Goal: Entertainment & Leisure: Consume media (video, audio)

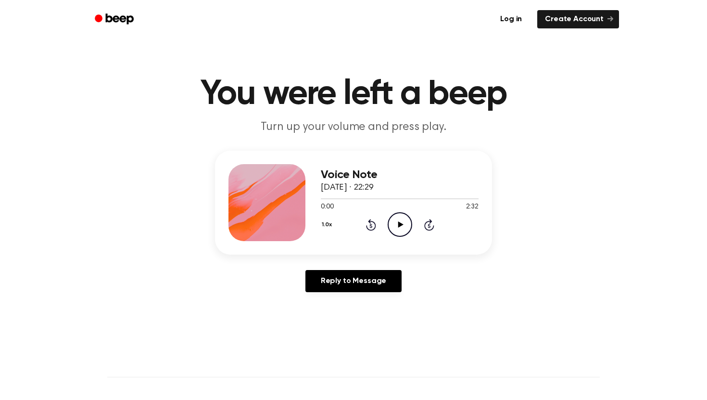
click at [402, 222] on icon "Play Audio" at bounding box center [400, 224] width 25 height 25
click at [403, 223] on icon "Pause Audio" at bounding box center [400, 224] width 25 height 25
click at [396, 225] on icon "Play Audio" at bounding box center [400, 224] width 25 height 25
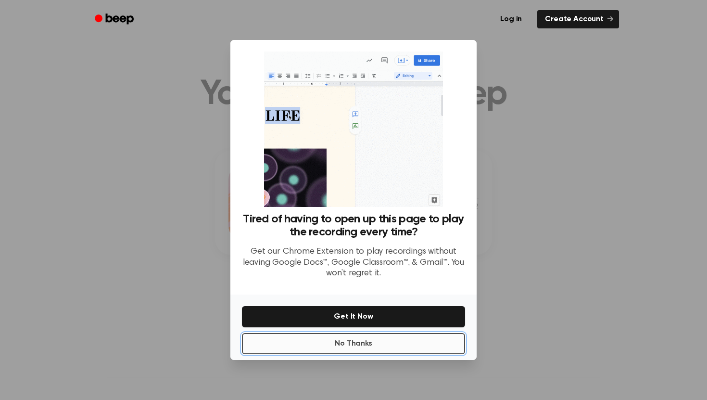
click at [405, 340] on button "No Thanks" at bounding box center [353, 343] width 223 height 21
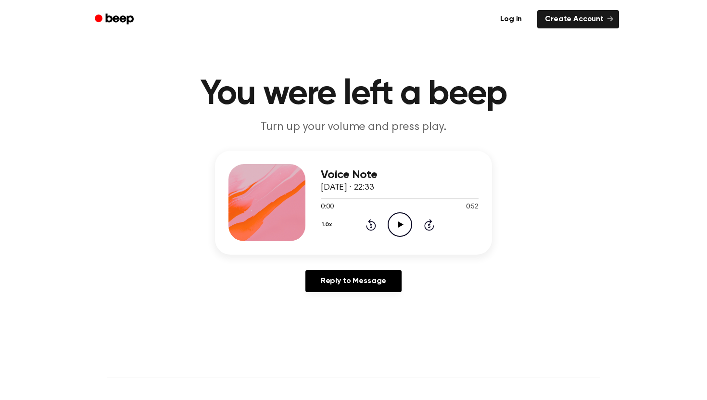
click at [396, 224] on icon "Play Audio" at bounding box center [400, 224] width 25 height 25
click at [399, 226] on icon "Pause Audio" at bounding box center [400, 224] width 25 height 25
click at [398, 224] on icon at bounding box center [400, 224] width 5 height 6
click at [398, 230] on icon "Play Audio" at bounding box center [400, 224] width 25 height 25
click at [399, 223] on icon "Pause Audio" at bounding box center [400, 224] width 25 height 25
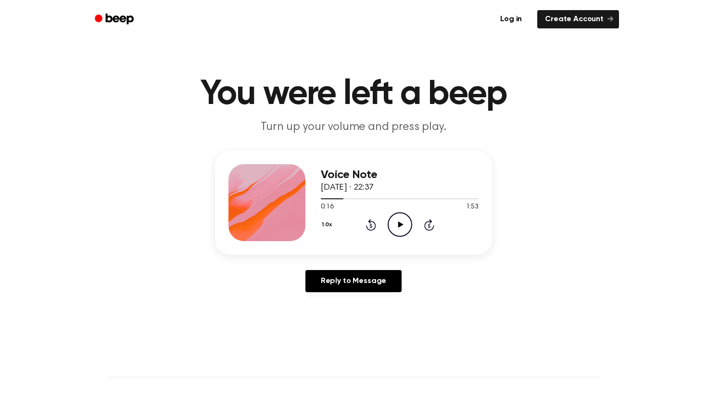
click at [400, 218] on icon "Play Audio" at bounding box center [400, 224] width 25 height 25
click at [390, 220] on icon "Play Audio" at bounding box center [400, 224] width 25 height 25
drag, startPoint x: 395, startPoint y: 200, endPoint x: 384, endPoint y: 201, distance: 11.1
click at [384, 201] on div at bounding box center [400, 198] width 158 height 8
click at [401, 223] on icon at bounding box center [400, 224] width 5 height 6
